Goal: Transaction & Acquisition: Purchase product/service

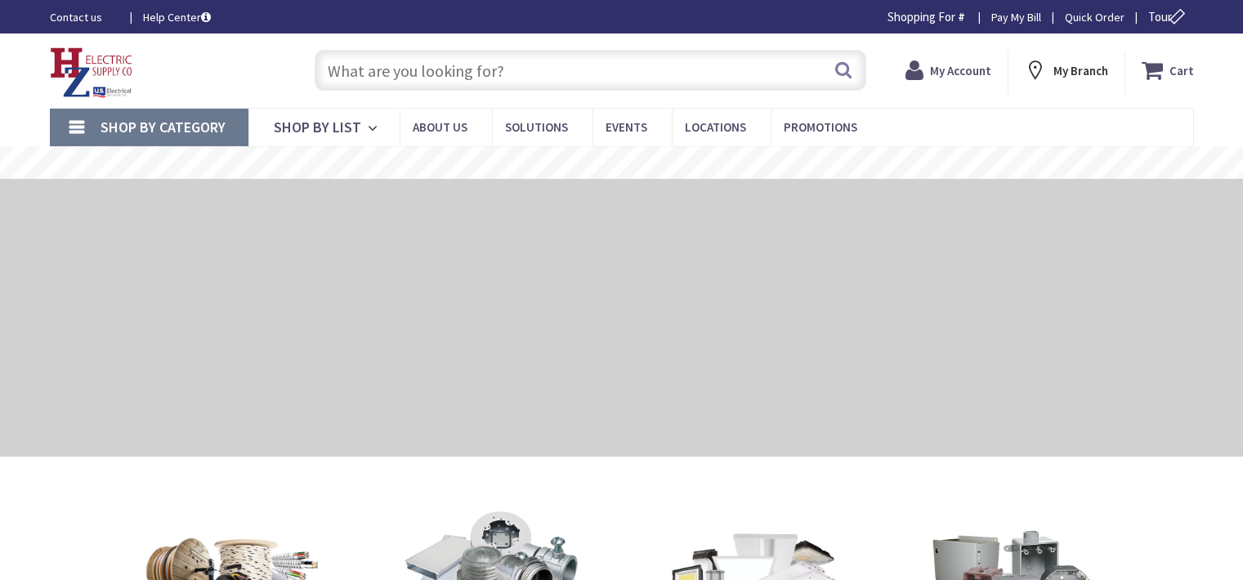
click at [420, 80] on input "text" at bounding box center [590, 70] width 551 height 41
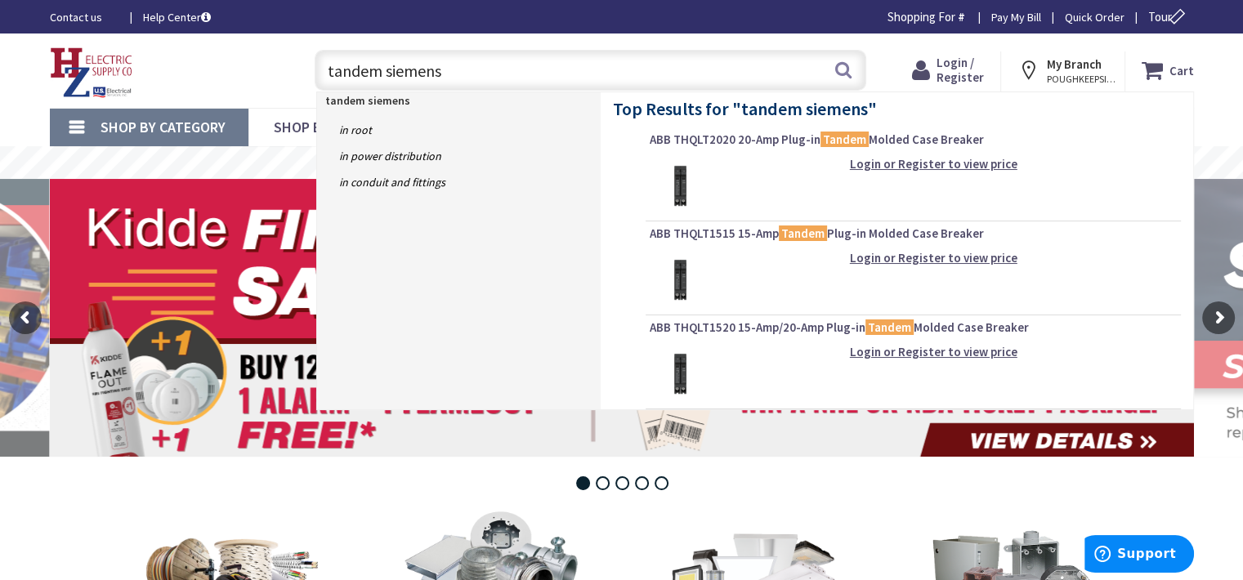
type input "tandem siemens '"
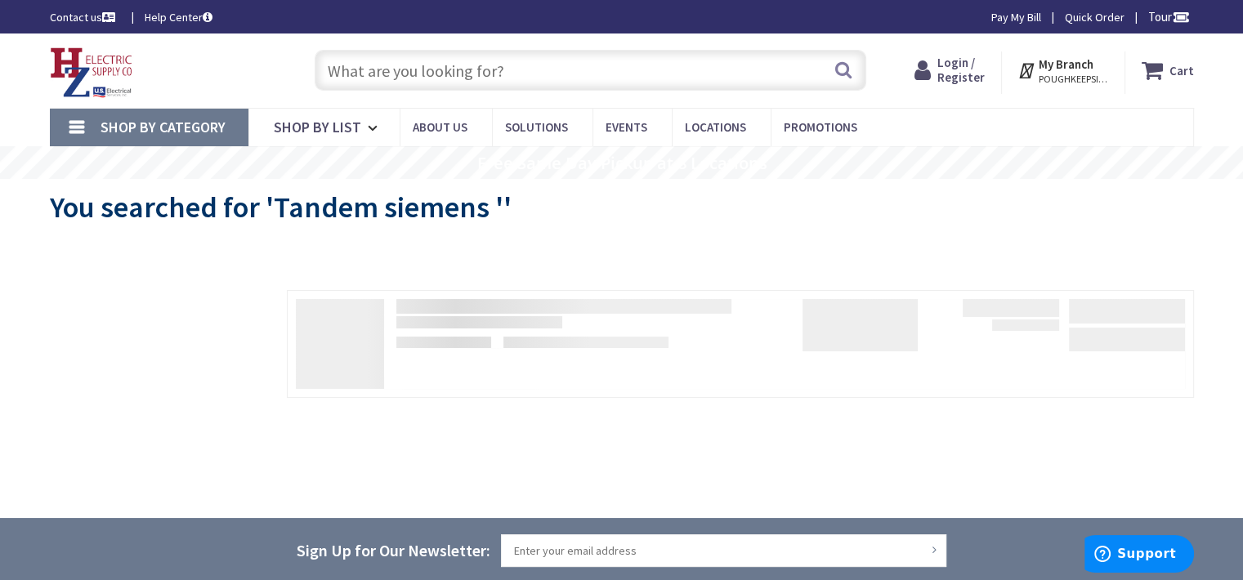
click at [487, 79] on input "text" at bounding box center [590, 70] width 551 height 41
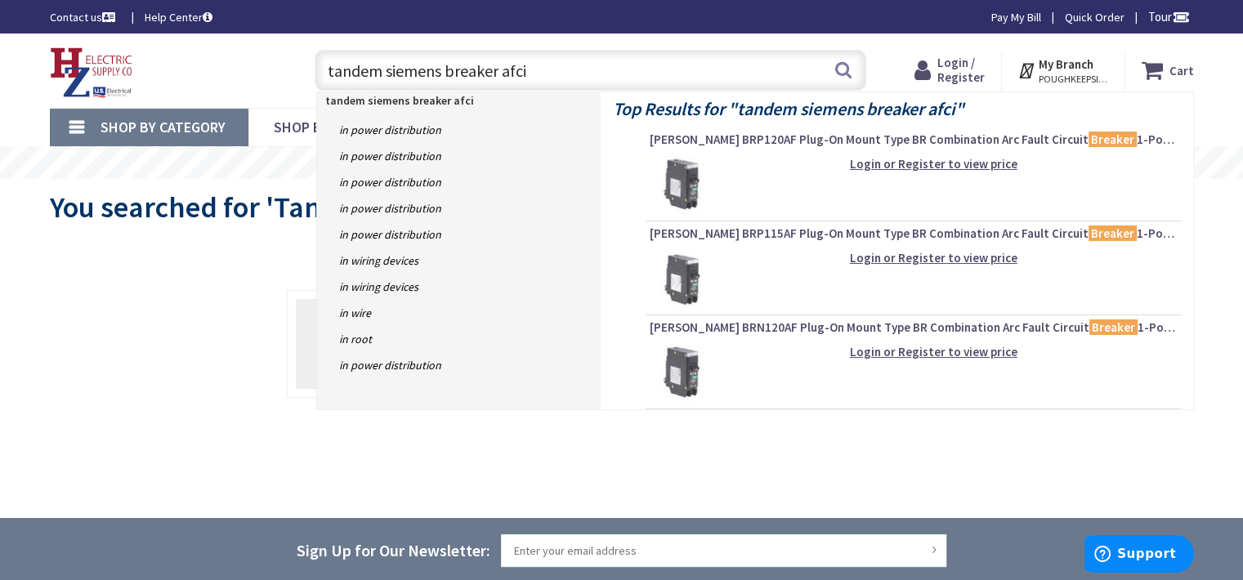
type input "tandem siemens breaker afci"
